Goal: Information Seeking & Learning: Learn about a topic

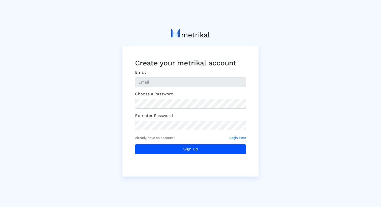
type input "[EMAIL_ADDRESS][DOMAIN_NAME]"
click at [135, 109] on div at bounding box center [135, 109] width 0 height 0
click at [290, 99] on div "Create your metrikal account Email [EMAIL_ADDRESS][DOMAIN_NAME] Choose a Passwo…" at bounding box center [190, 101] width 287 height 152
drag, startPoint x: 297, startPoint y: 113, endPoint x: 270, endPoint y: 121, distance: 28.6
click at [297, 113] on div "Create your metrikal account Email [EMAIL_ADDRESS][DOMAIN_NAME] Choose a Passwo…" at bounding box center [190, 101] width 287 height 152
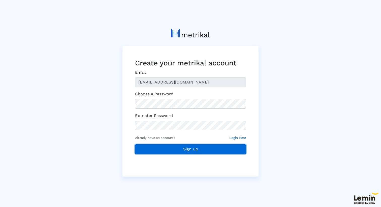
click at [216, 153] on button "Sign Up" at bounding box center [190, 150] width 111 height 10
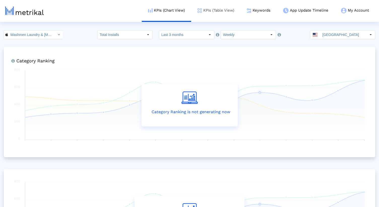
click at [215, 12] on link "KPIs (Table View)" at bounding box center [215, 10] width 49 height 21
click at [216, 11] on link "KPIs (Table View)" at bounding box center [215, 10] width 49 height 21
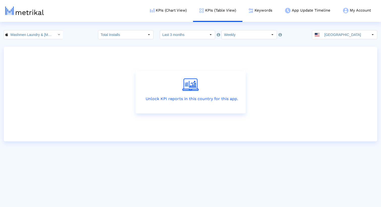
click at [168, 100] on p "Unlock KPI reports in this country for this app." at bounding box center [190, 99] width 95 height 6
click at [347, 33] on input "[GEOGRAPHIC_DATA]" at bounding box center [345, 34] width 46 height 9
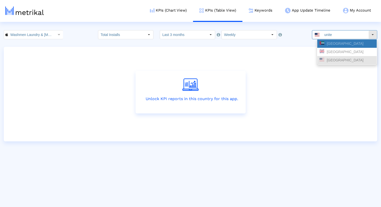
type input "united"
click at [341, 41] on div "[GEOGRAPHIC_DATA]" at bounding box center [346, 43] width 55 height 5
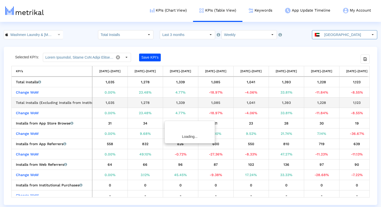
click at [148, 101] on div "1,278" at bounding box center [144, 102] width 31 height 7
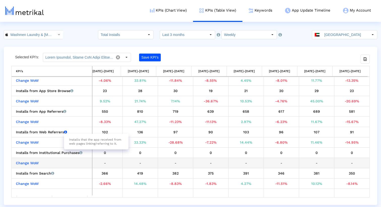
scroll to position [40, 148]
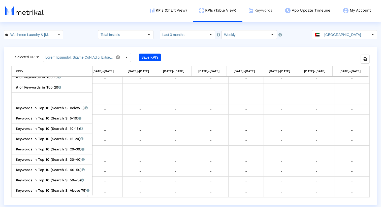
click at [267, 11] on link "Keywords" at bounding box center [260, 10] width 36 height 21
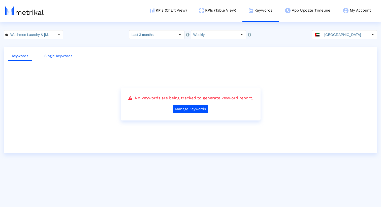
click at [68, 58] on link "Single Keywords" at bounding box center [58, 55] width 36 height 9
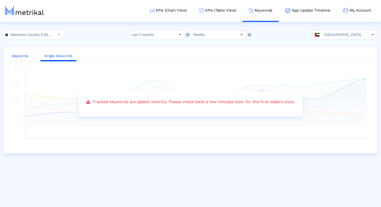
click at [20, 58] on link "Keywords" at bounding box center [20, 55] width 24 height 9
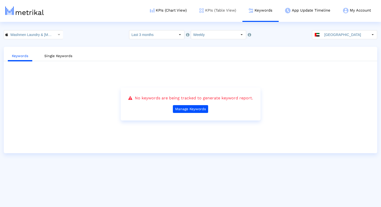
click at [210, 12] on link "KPIs (Table View)" at bounding box center [217, 10] width 49 height 21
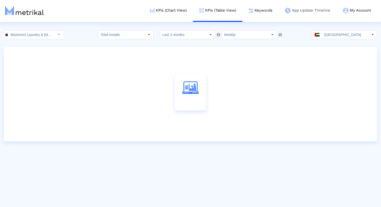
click at [304, 11] on link "App Update Timeline" at bounding box center [307, 10] width 58 height 21
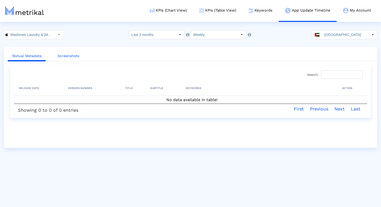
click at [72, 53] on link "Screenshots" at bounding box center [68, 55] width 29 height 9
